Goal: Information Seeking & Learning: Check status

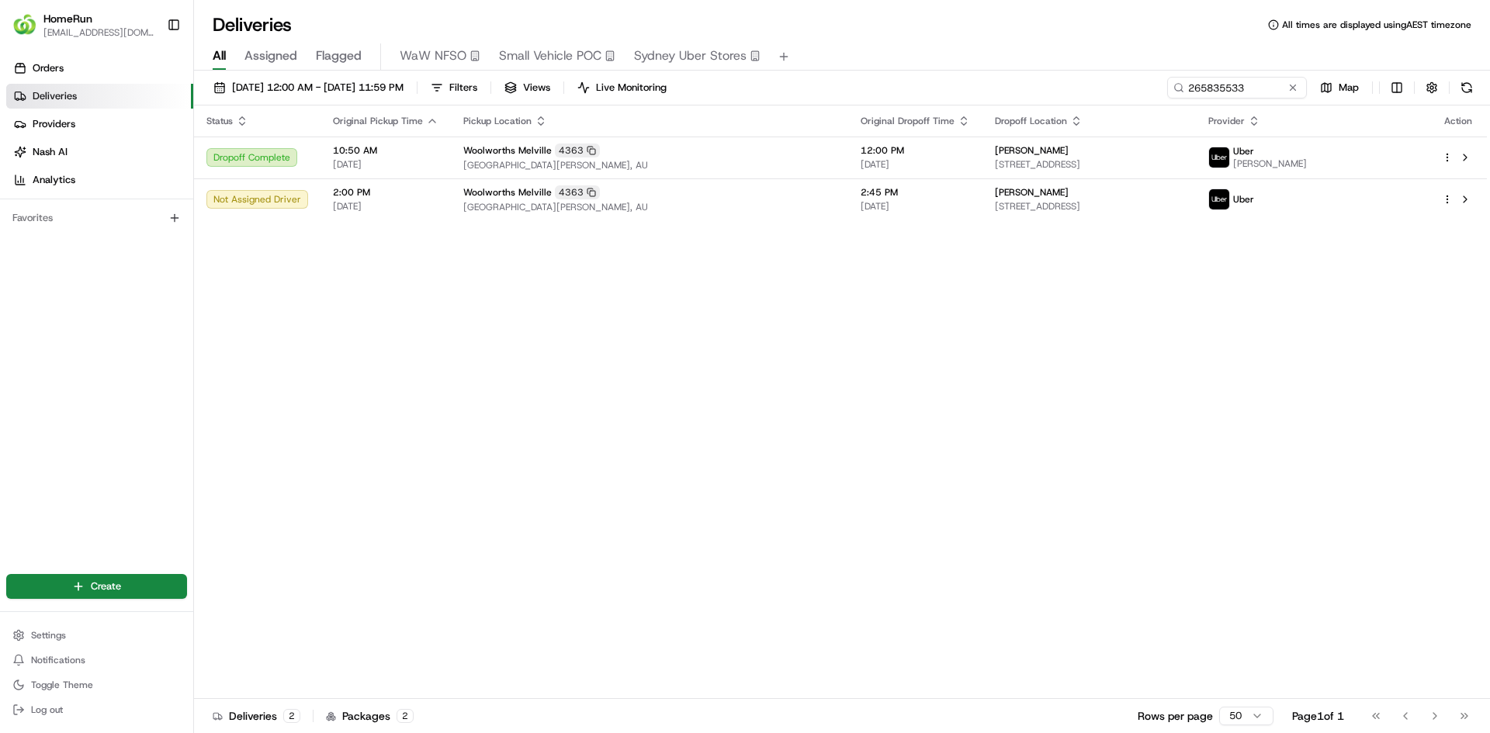
click at [957, 40] on div "All Assigned Flagged WaW NFSO Small Vehicle POC Sydney Uber Stores" at bounding box center [842, 53] width 1296 height 33
click at [1115, 29] on div "Deliveries All times are displayed using AEST timezone" at bounding box center [842, 24] width 1296 height 25
click at [1122, 48] on div "All Assigned Flagged WaW NFSO Small Vehicle POC Sydney Uber Stores" at bounding box center [842, 56] width 1296 height 27
click at [1045, 49] on div "All Assigned Flagged WaW NFSO Small Vehicle POC Sydney Uber Stores" at bounding box center [842, 56] width 1296 height 27
drag, startPoint x: 1294, startPoint y: 88, endPoint x: 1077, endPoint y: 88, distance: 217.3
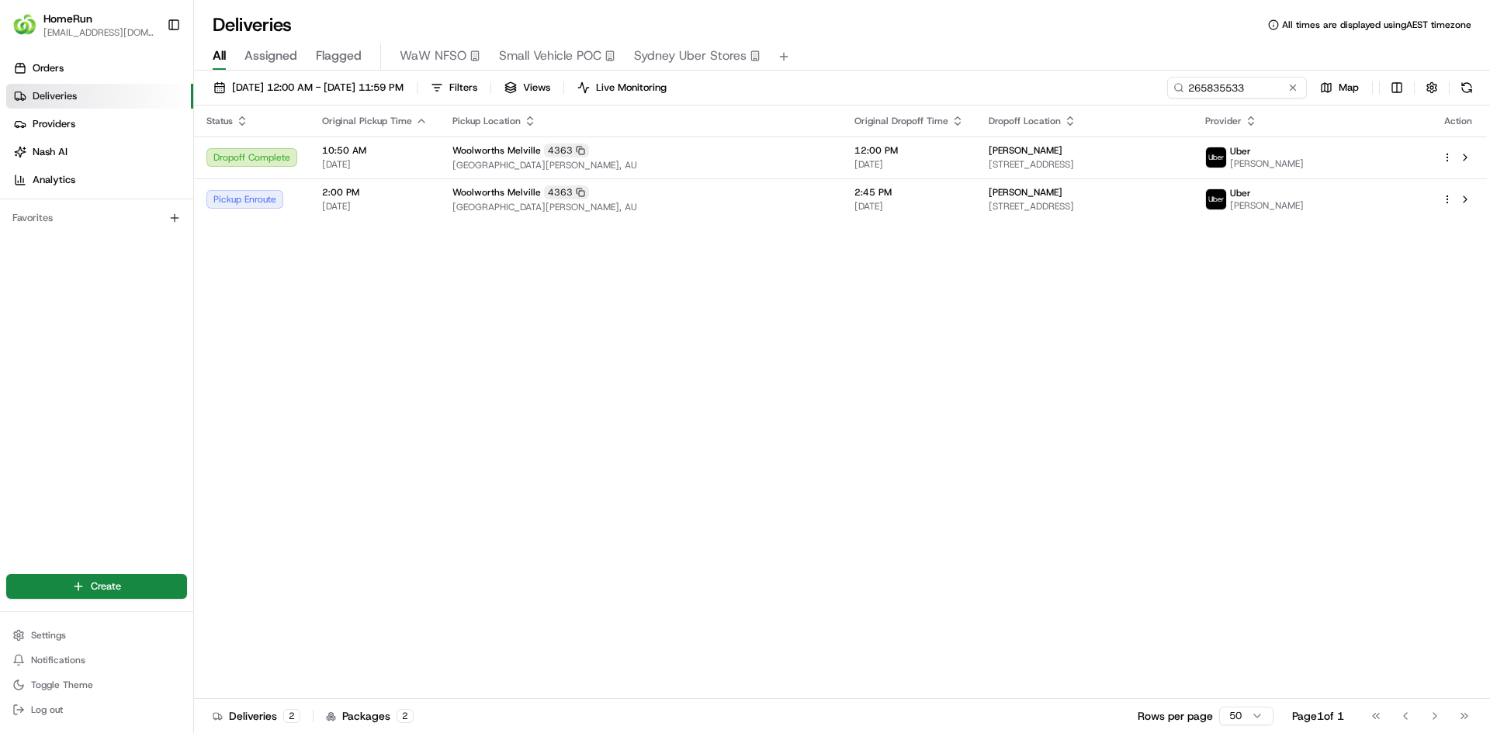
click at [1294, 88] on button at bounding box center [1293, 88] width 16 height 16
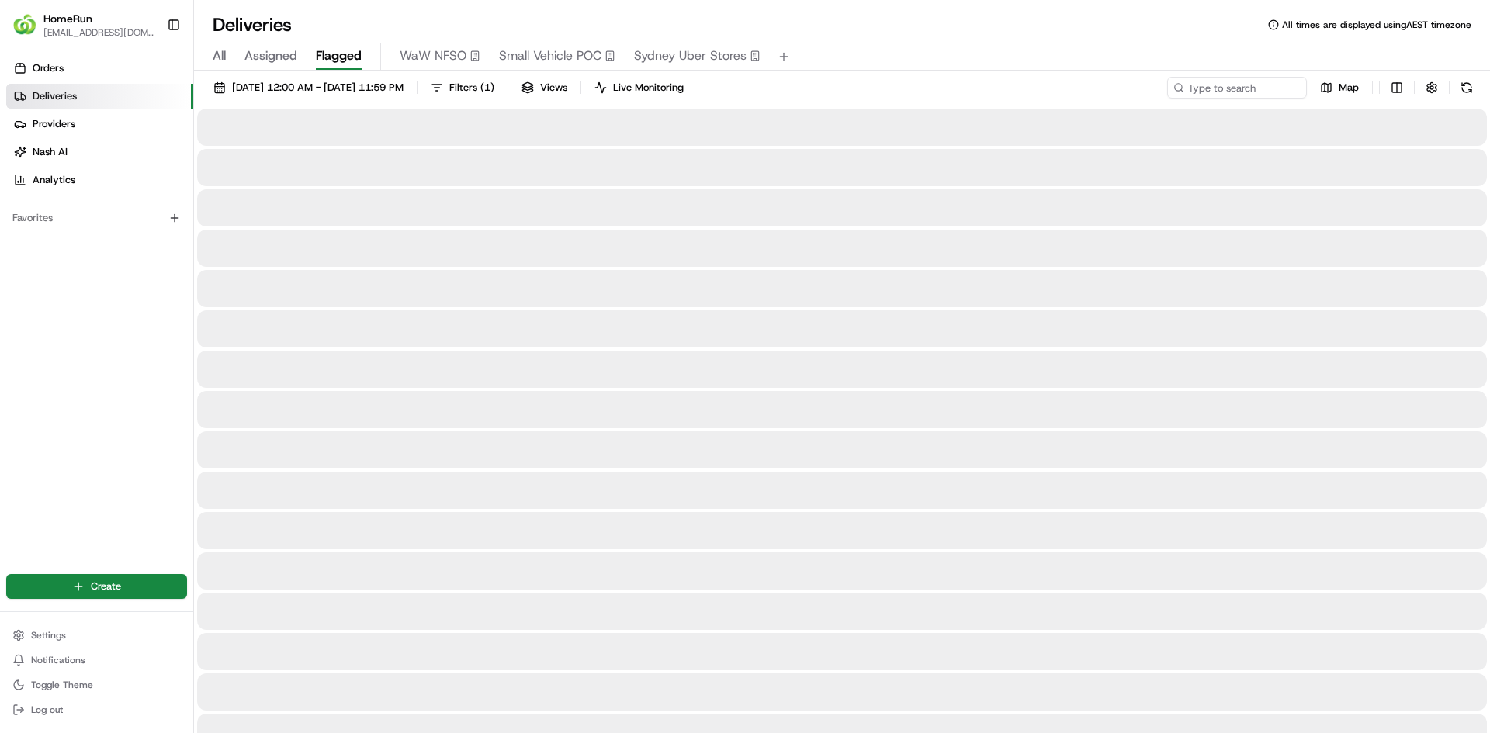
click at [328, 64] on span "Flagged" at bounding box center [339, 56] width 46 height 19
click at [336, 45] on button "Flagged" at bounding box center [339, 56] width 46 height 26
click at [347, 16] on div "Deliveries All times are displayed using AEST timezone" at bounding box center [842, 24] width 1296 height 25
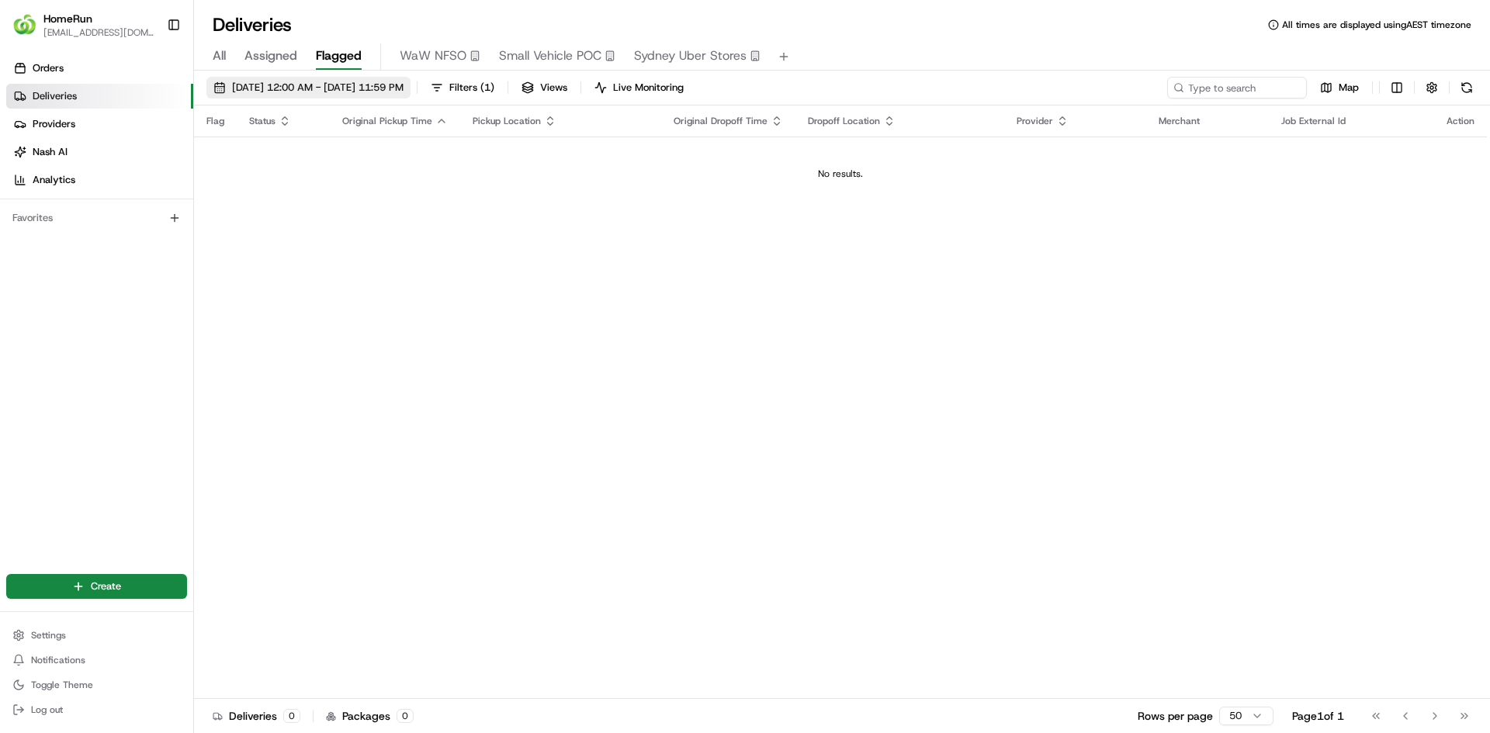
click at [411, 95] on button "01/08/2025 12:00 AM - 31/08/2025 11:59 PM" at bounding box center [308, 88] width 204 height 22
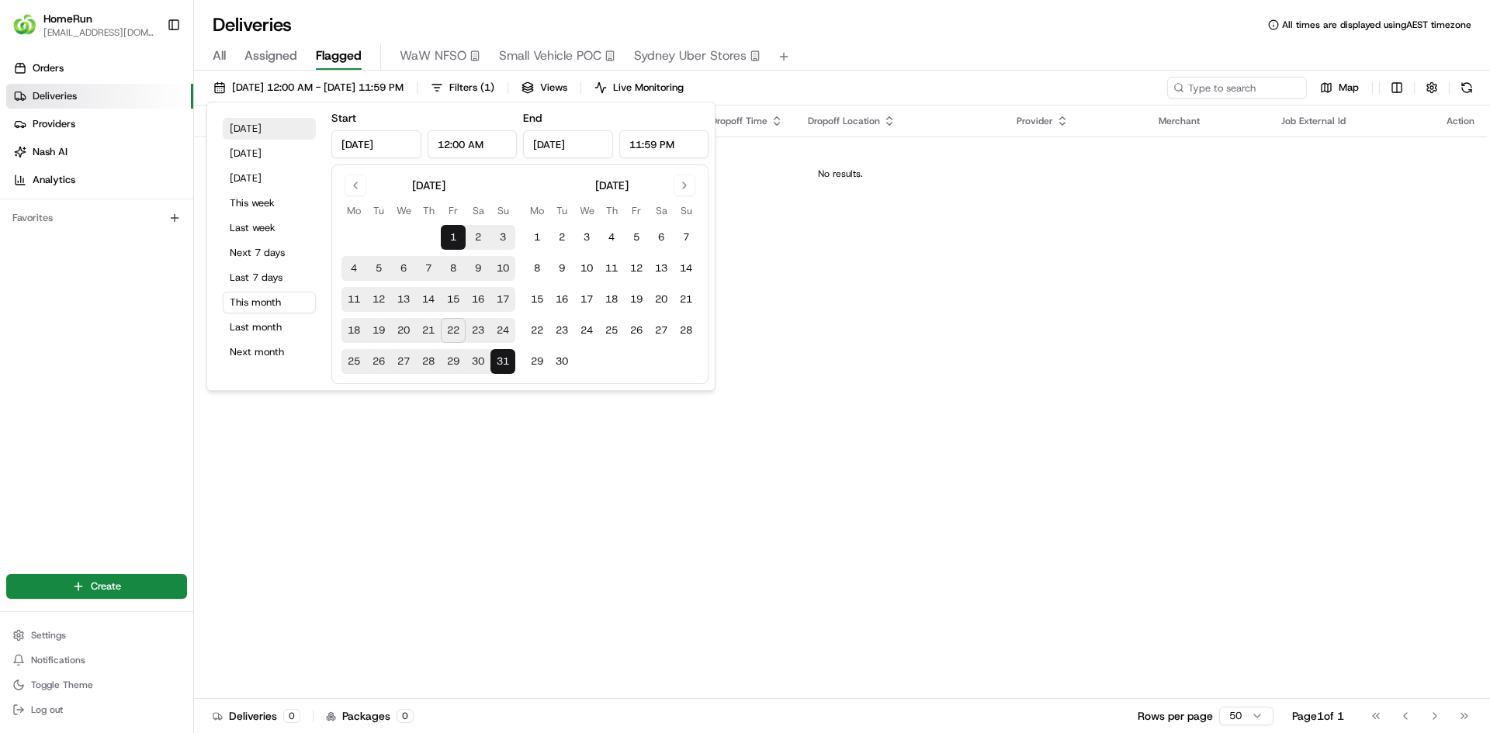
click at [266, 135] on button "Today" at bounding box center [269, 129] width 93 height 22
type input "Aug 22, 2025"
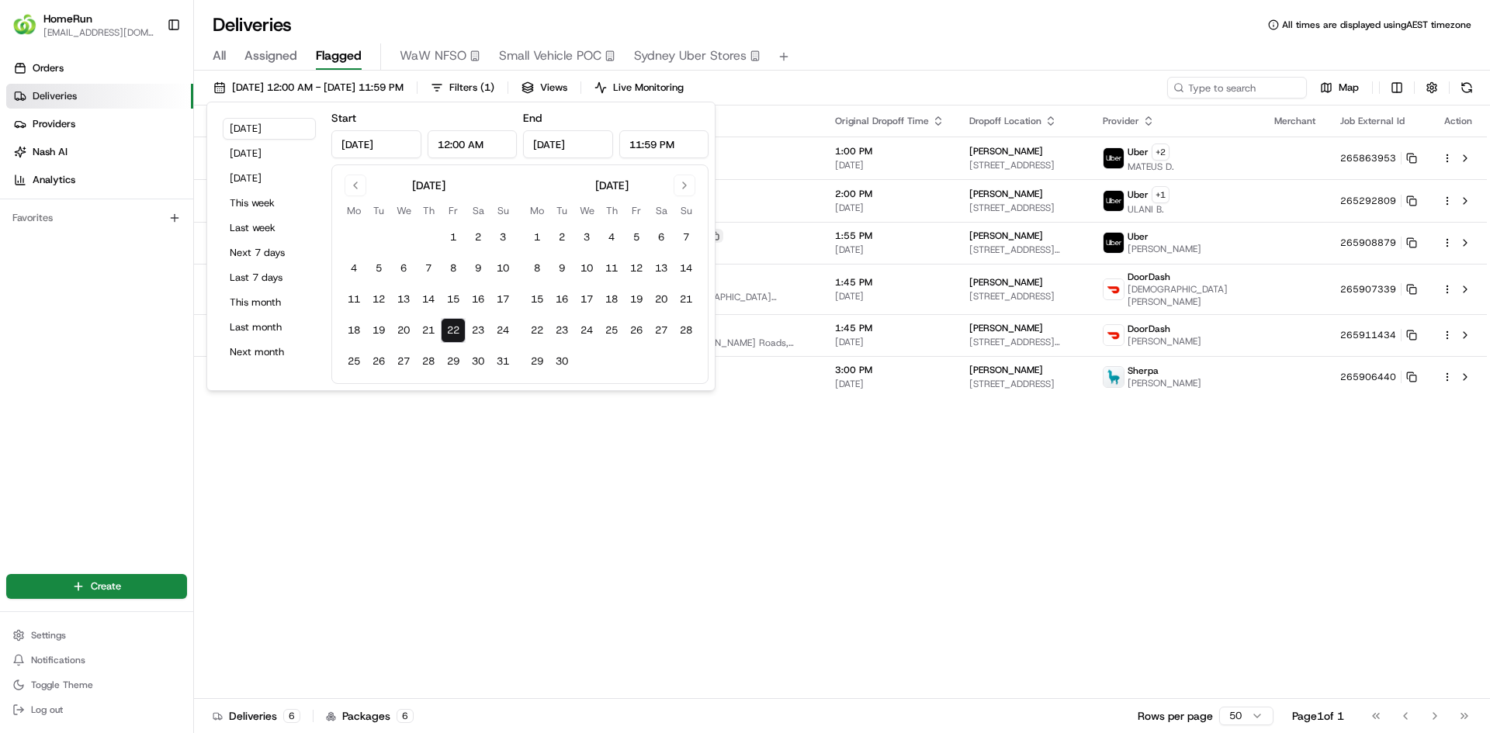
click at [828, 30] on div "Deliveries All times are displayed using AEST timezone" at bounding box center [842, 24] width 1296 height 25
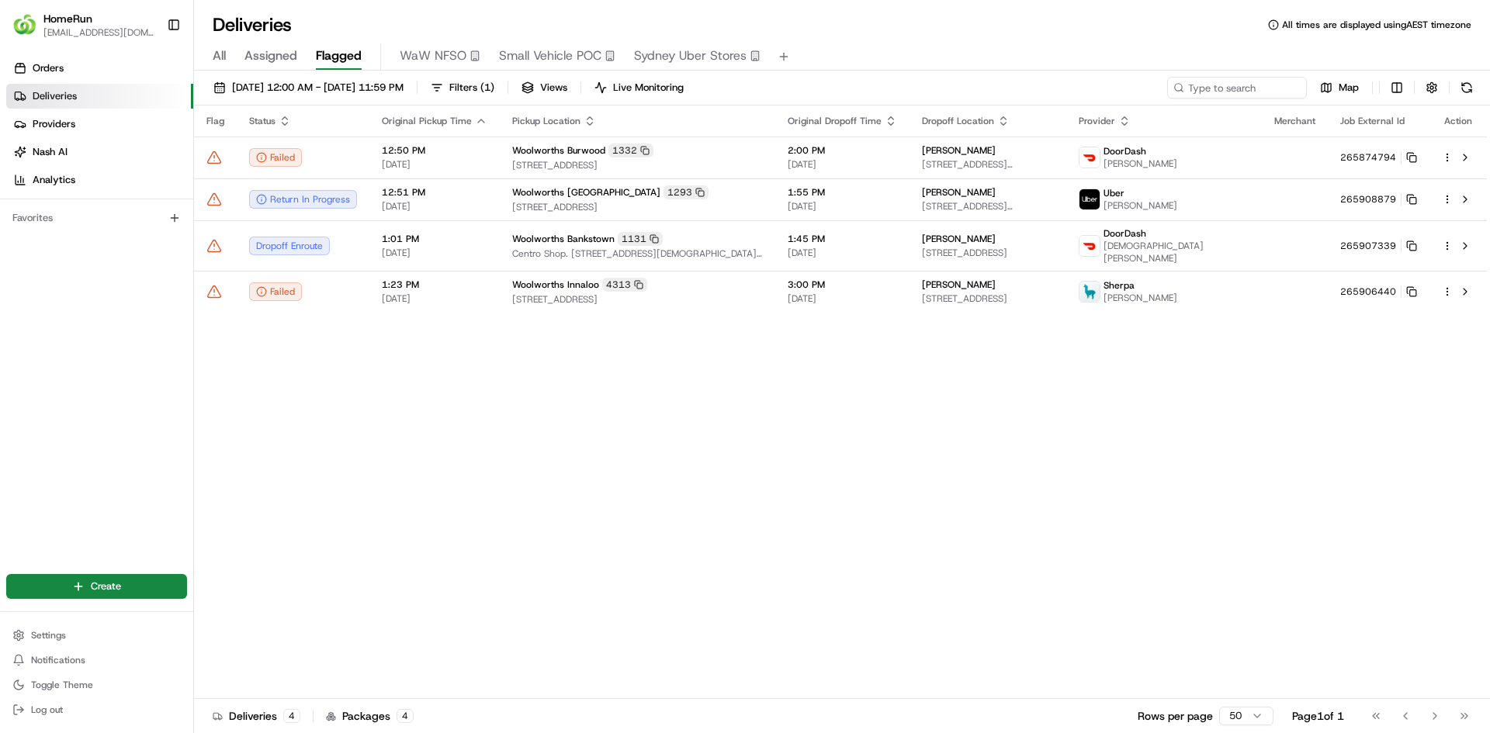
click at [1207, 39] on div "All Assigned Flagged WaW NFSO Small Vehicle POC Sydney Uber Stores" at bounding box center [842, 53] width 1296 height 33
click at [1252, 26] on div "Deliveries All times are displayed using AEST timezone" at bounding box center [842, 24] width 1296 height 25
